Goal: Information Seeking & Learning: Learn about a topic

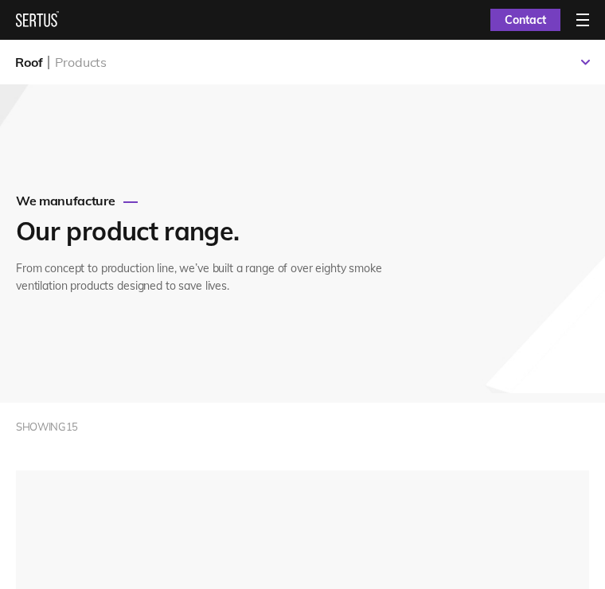
scroll to position [8, 8]
click at [92, 66] on div "Products" at bounding box center [81, 62] width 52 height 16
click at [80, 60] on div "Products" at bounding box center [81, 62] width 52 height 16
click at [77, 55] on div "Products" at bounding box center [81, 62] width 52 height 16
click at [22, 68] on div "Roof" at bounding box center [28, 62] width 27 height 16
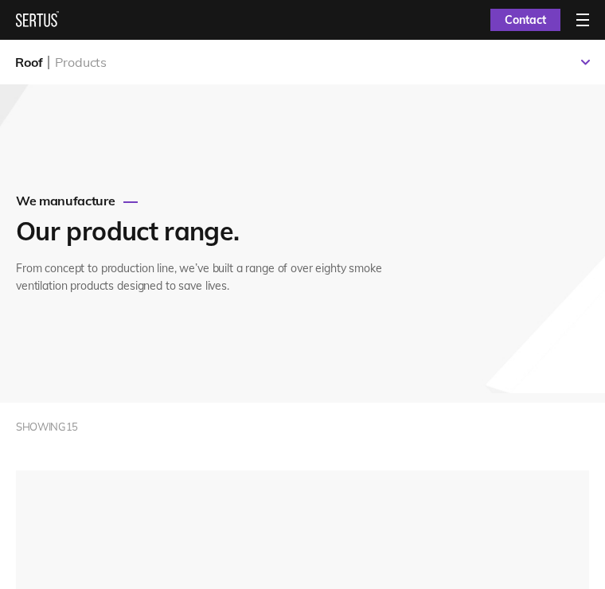
click at [78, 61] on div "Products" at bounding box center [81, 62] width 52 height 16
click at [89, 69] on div "Products" at bounding box center [81, 62] width 52 height 16
click at [86, 60] on div "Products" at bounding box center [81, 62] width 52 height 16
click at [59, 210] on div "We manufacture Our product range. From concept to production line, we’ve built …" at bounding box center [217, 243] width 402 height 103
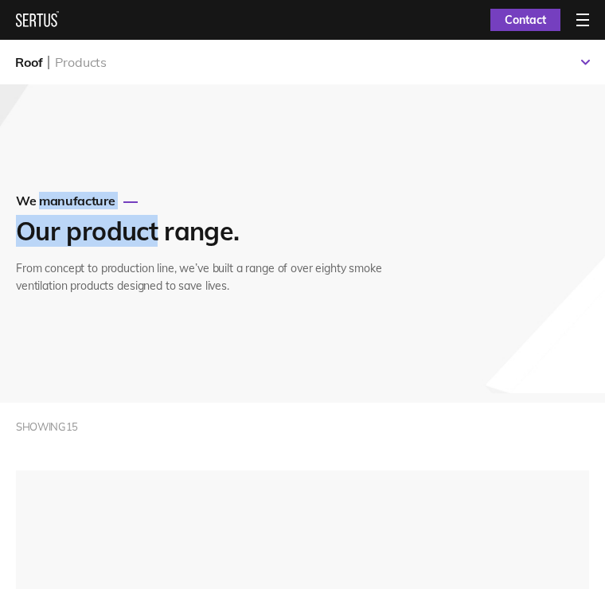
click at [71, 65] on div "Products" at bounding box center [81, 62] width 52 height 16
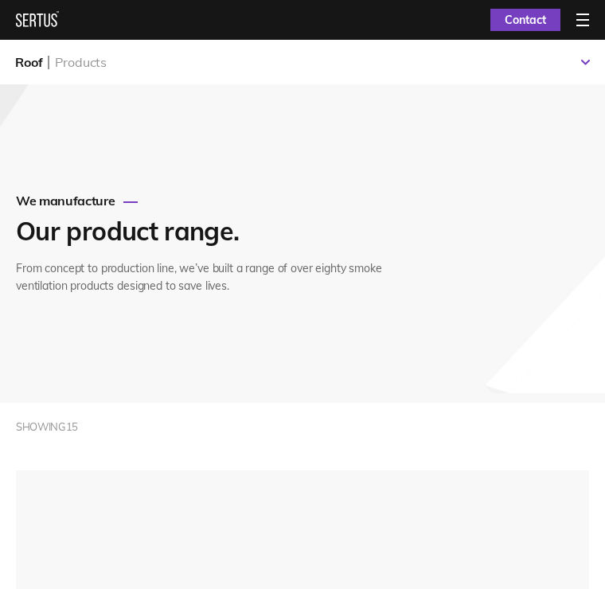
click at [78, 71] on div "Roof Products" at bounding box center [302, 62] width 605 height 45
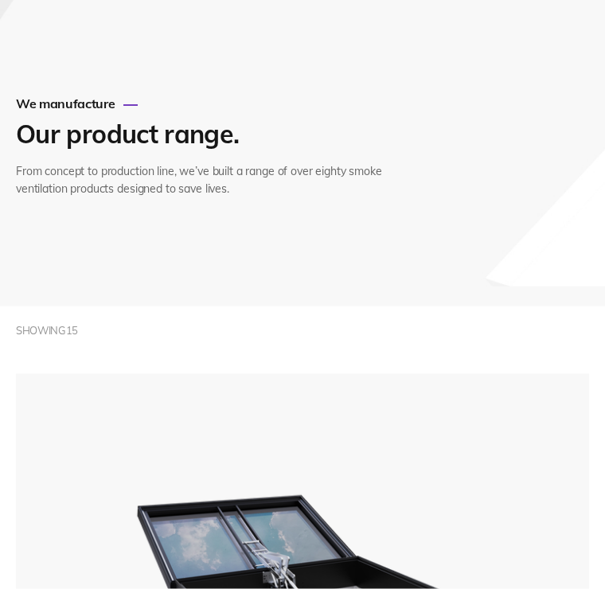
scroll to position [0, 0]
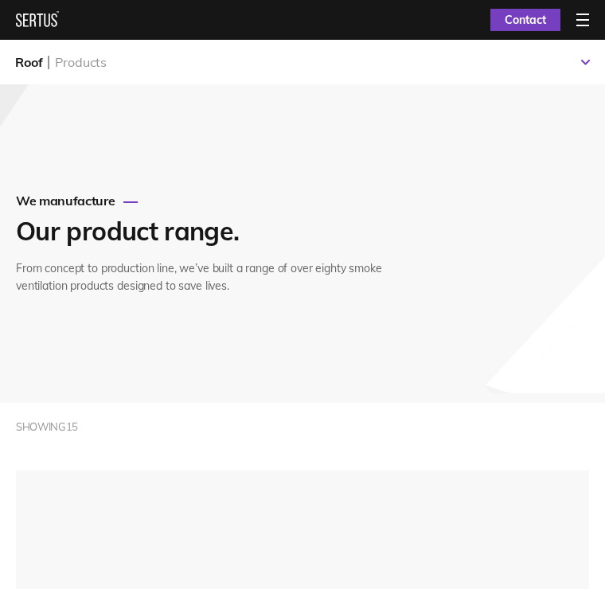
click at [577, 16] on div at bounding box center [582, 20] width 13 height 13
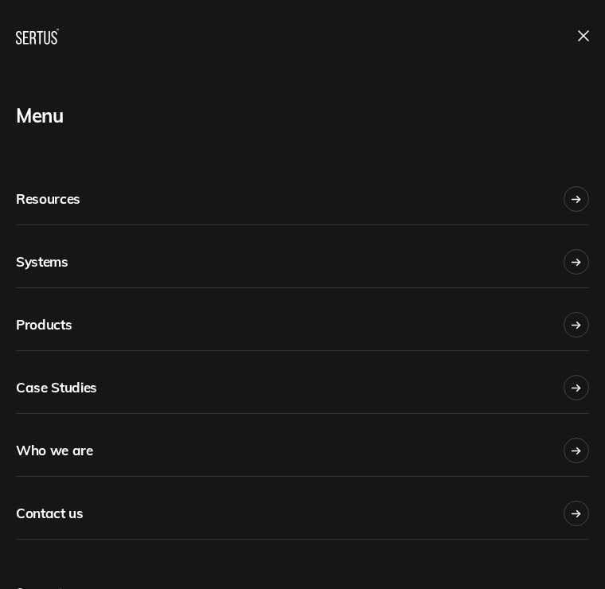
click at [40, 326] on div "Products" at bounding box center [44, 324] width 56 height 35
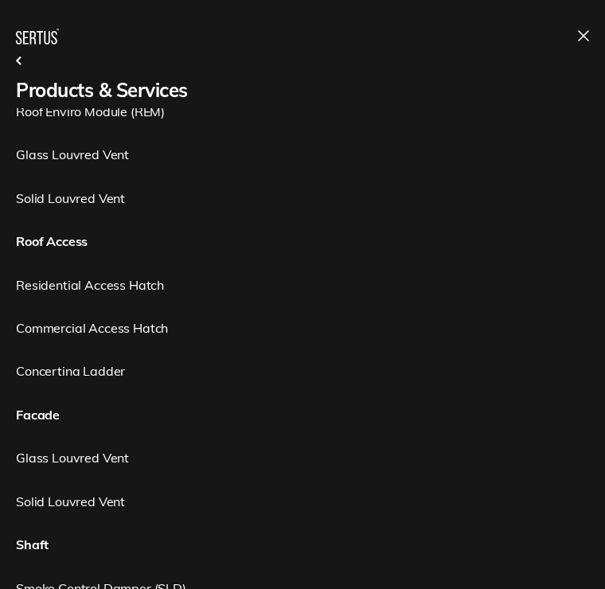
scroll to position [321, 0]
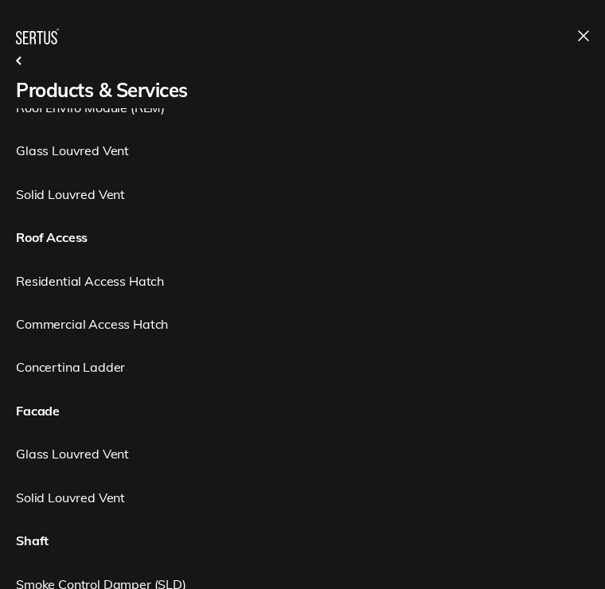
click at [64, 284] on link "Residential Access Hatch" at bounding box center [302, 281] width 573 height 18
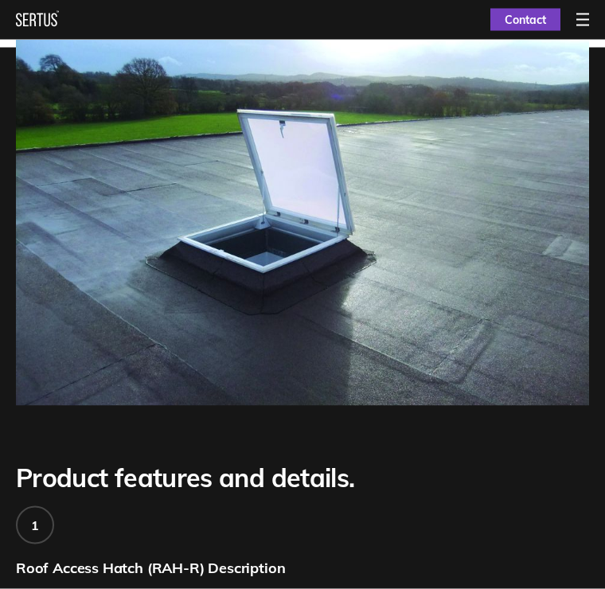
scroll to position [305, 0]
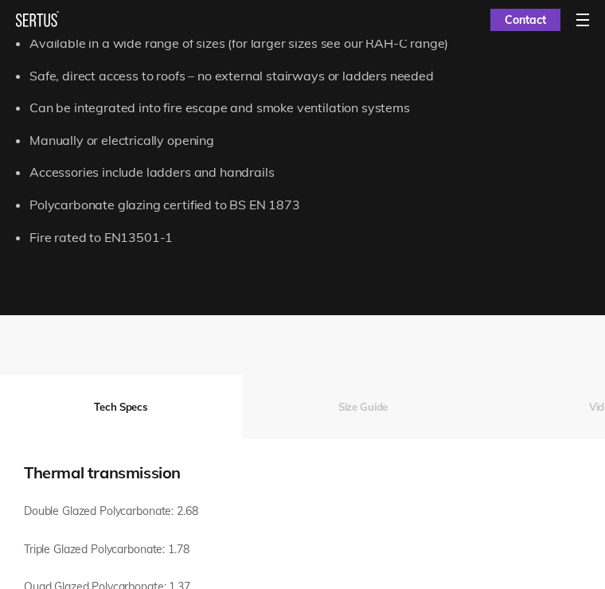
click at [344, 393] on button "Size Guide" at bounding box center [363, 407] width 242 height 64
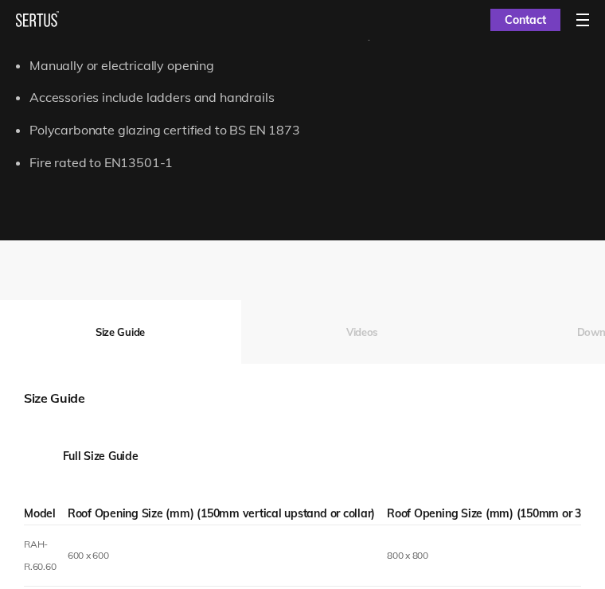
scroll to position [0, 242]
click at [342, 305] on button "Videos" at bounding box center [363, 332] width 242 height 64
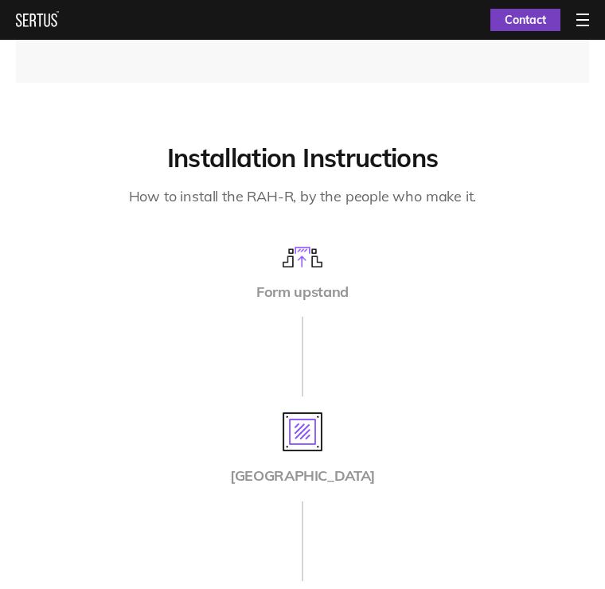
scroll to position [2681, 0]
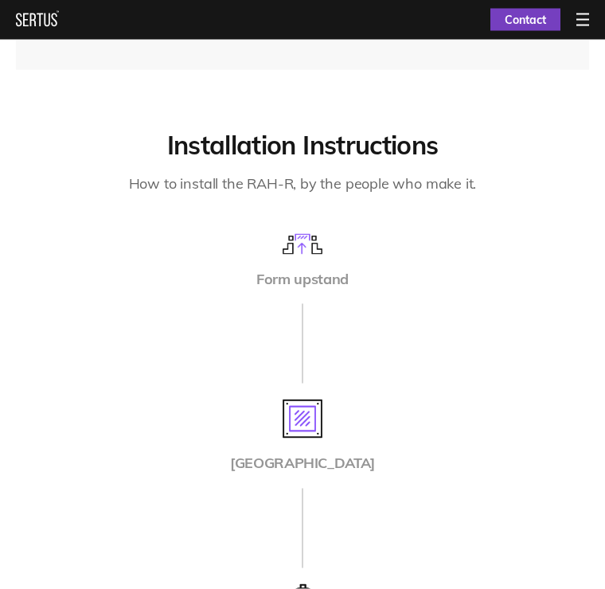
click at [302, 234] on img at bounding box center [302, 244] width 40 height 21
click at [294, 406] on img at bounding box center [302, 418] width 40 height 39
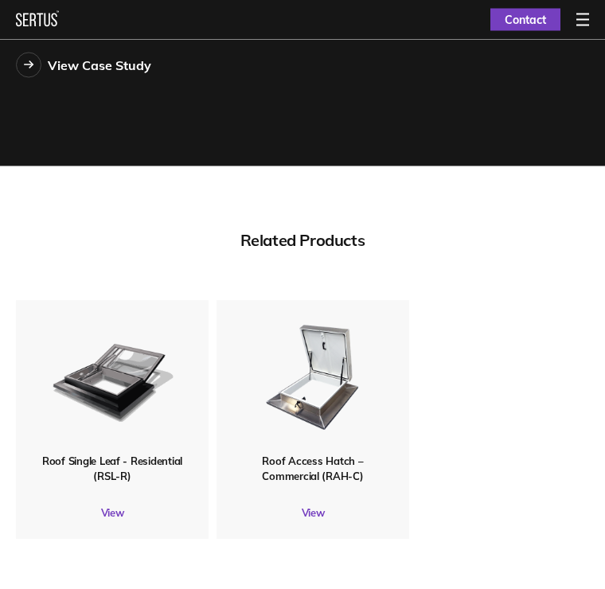
scroll to position [4421, 0]
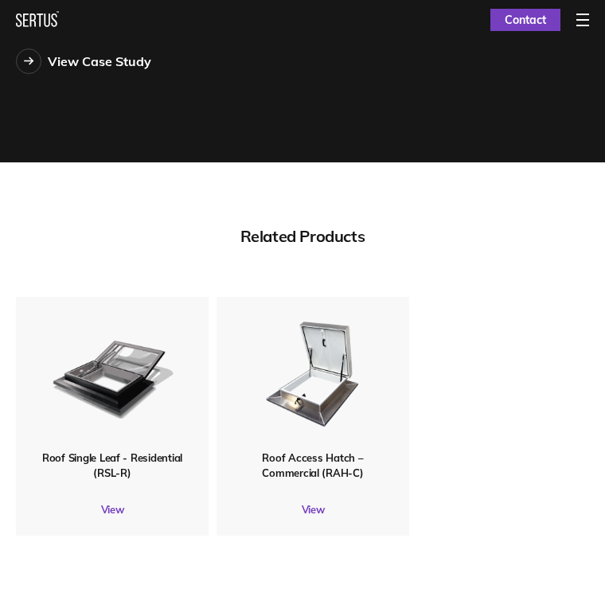
click at [307, 502] on link "View" at bounding box center [312, 508] width 193 height 13
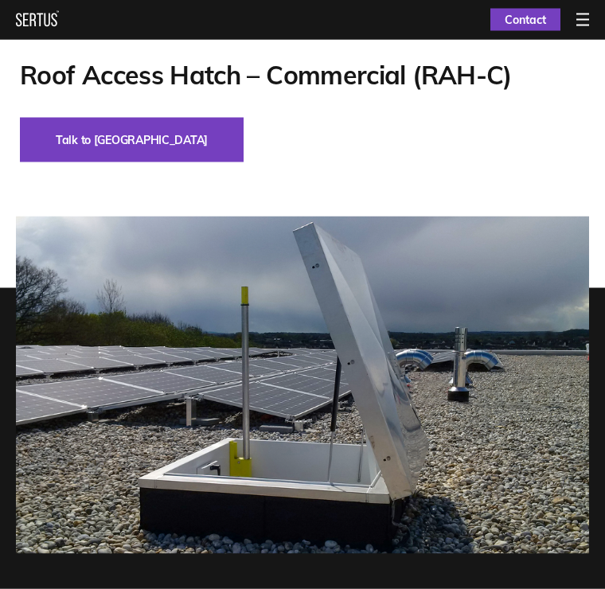
scroll to position [60, 0]
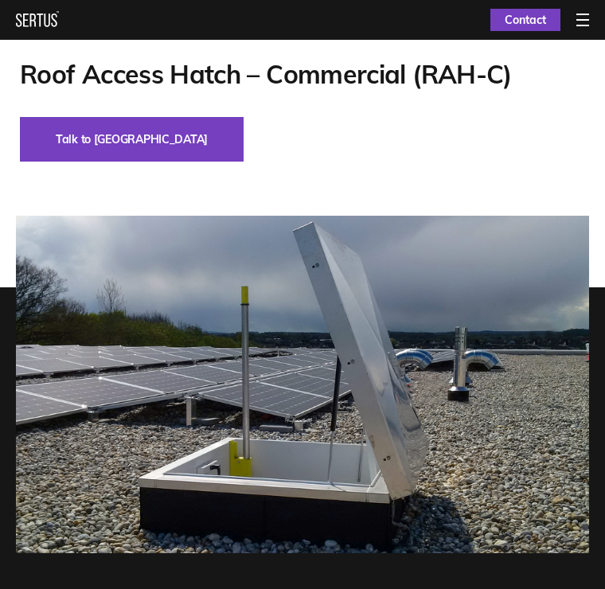
click at [579, 19] on div at bounding box center [582, 20] width 13 height 13
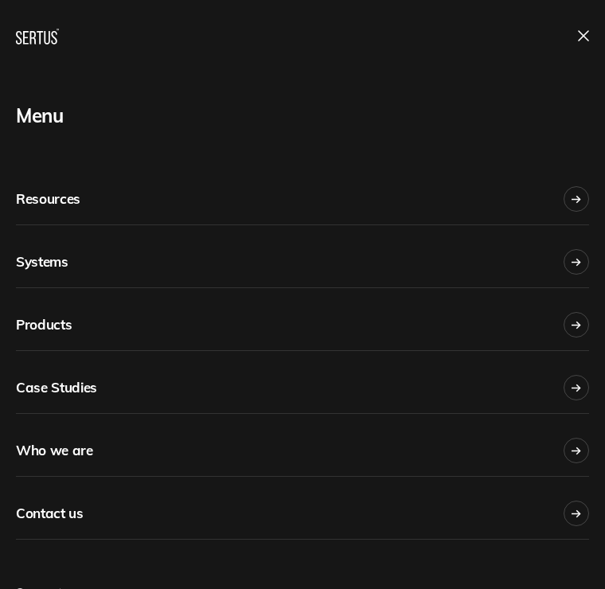
click at [32, 329] on div "Products" at bounding box center [44, 324] width 56 height 35
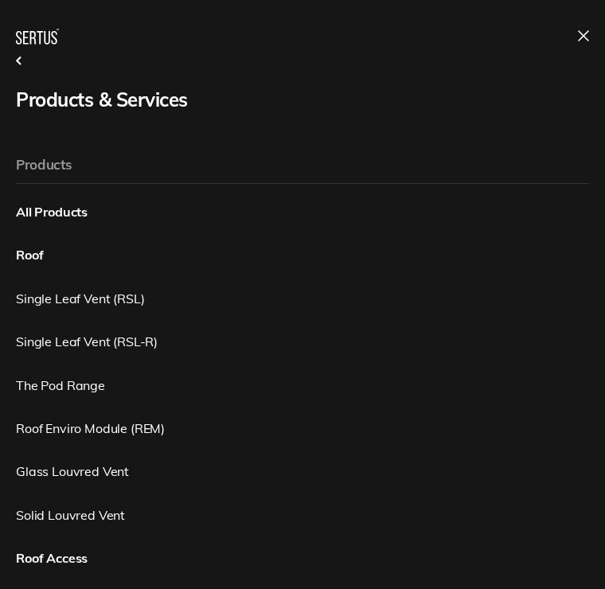
click at [31, 256] on link "Roof" at bounding box center [302, 255] width 573 height 18
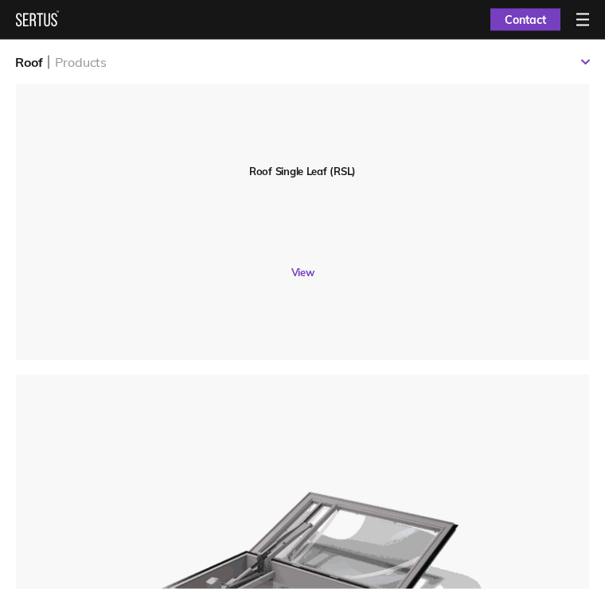
scroll to position [738, 0]
